Goal: Transaction & Acquisition: Book appointment/travel/reservation

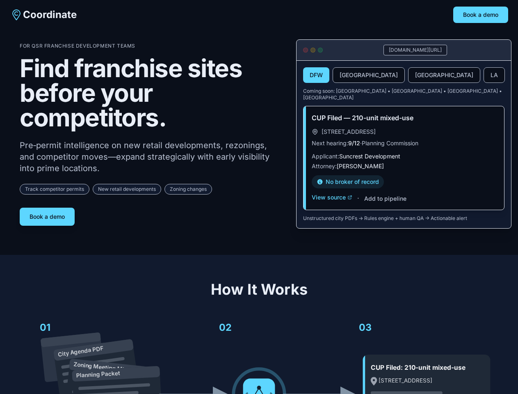
click at [259, 197] on div "For QSR Franchise Development Teams Find franchise sites before your competitor…" at bounding box center [152, 134] width 264 height 183
click at [481, 15] on button "Book a demo" at bounding box center [481, 15] width 55 height 16
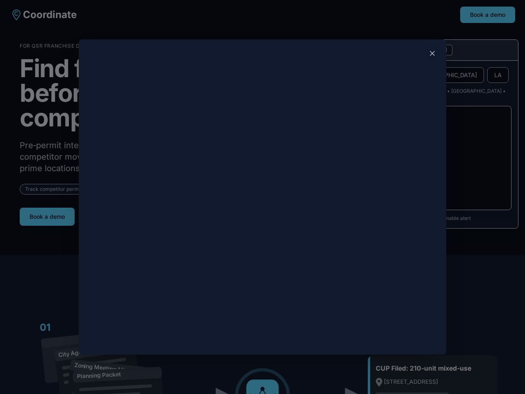
click at [47, 213] on div at bounding box center [262, 197] width 525 height 394
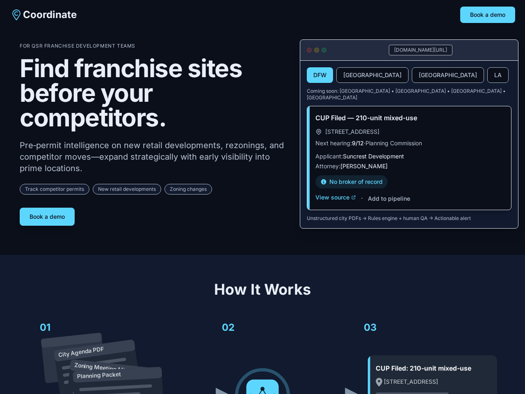
click at [316, 76] on button "DFW" at bounding box center [320, 75] width 26 height 16
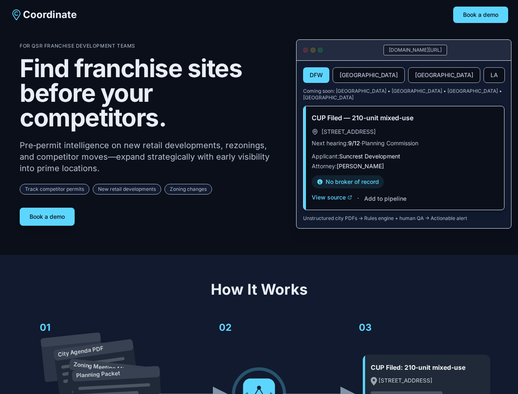
click at [349, 76] on button "[GEOGRAPHIC_DATA]" at bounding box center [369, 75] width 72 height 16
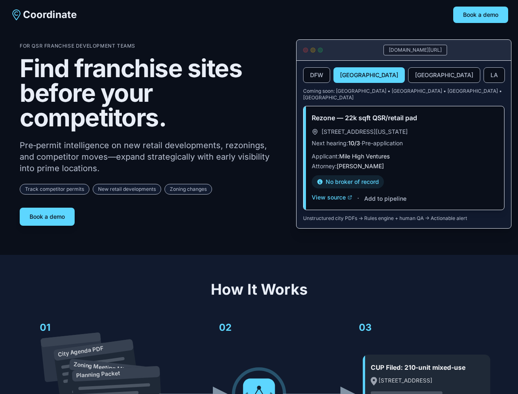
click at [408, 76] on button "[GEOGRAPHIC_DATA]" at bounding box center [444, 75] width 72 height 16
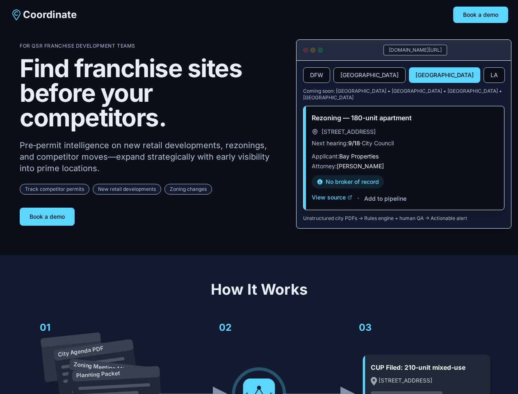
click at [484, 76] on button "LA" at bounding box center [494, 75] width 21 height 16
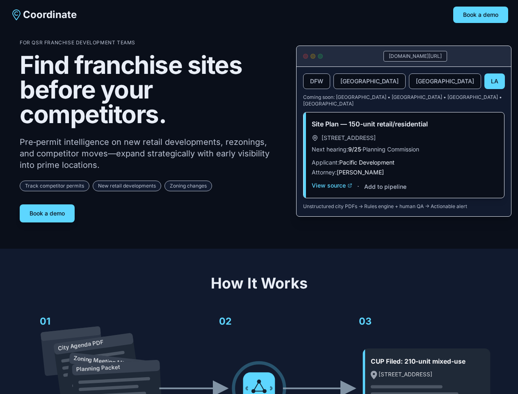
click at [332, 191] on div "Site Plan — 150-unit retail/residential [STREET_ADDRESS] Next hearing: 9/25 · P…" at bounding box center [404, 154] width 201 height 85
click at [385, 193] on div "Site Plan — 150-unit retail/residential [STREET_ADDRESS] Next hearing: 9/25 · P…" at bounding box center [404, 154] width 201 height 85
